Goal: Check status

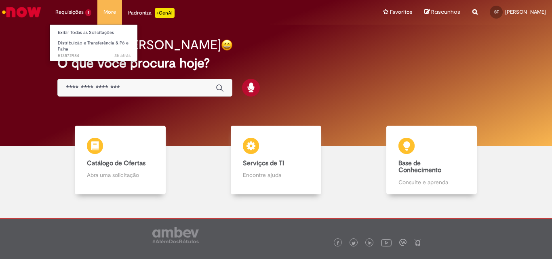
click at [83, 11] on li "Requisições 1 Exibir Todas as Solicitações Distribuicão e Transferência & Pó e …" at bounding box center [73, 12] width 48 height 24
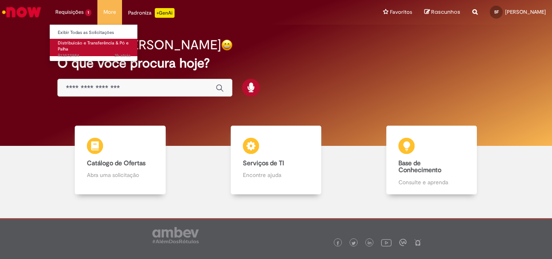
click at [90, 51] on link "Distribuicão e Transferência & Pó e Palha 3h atrás 3 horas atrás R13572984" at bounding box center [94, 47] width 89 height 17
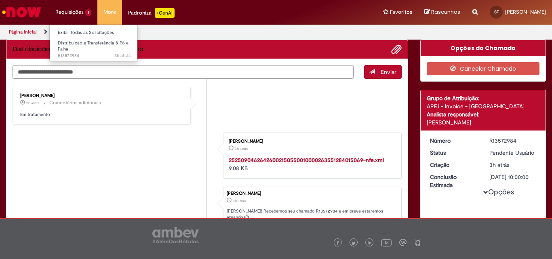
click at [73, 11] on li "Requisições 1 Exibir Todas as Solicitações Distribuicão e Transferência & Pó e …" at bounding box center [73, 12] width 48 height 24
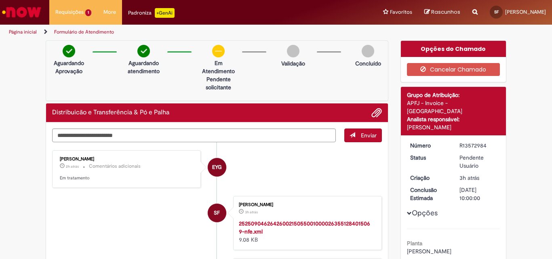
click at [283, 37] on ul "Página inicial Formulário de Atendimento" at bounding box center [184, 32] width 356 height 15
